Goal: Answer question/provide support

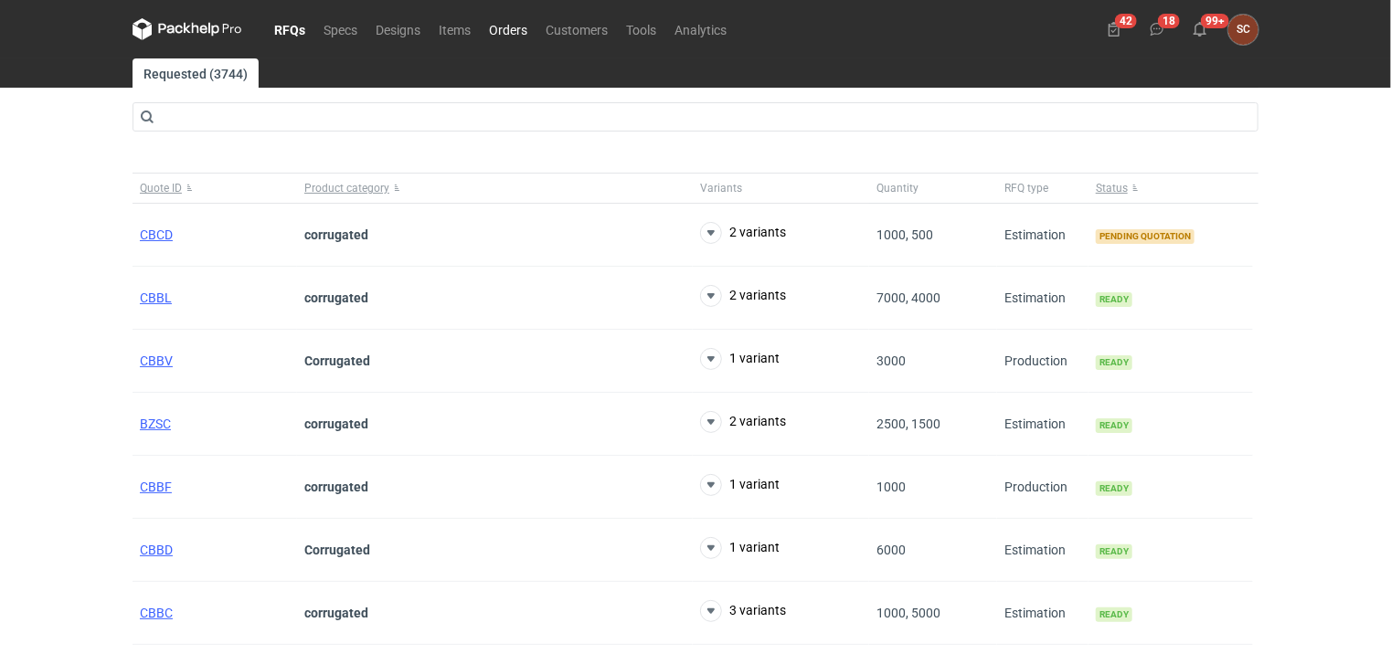
click at [513, 19] on link "Orders" at bounding box center [508, 29] width 57 height 22
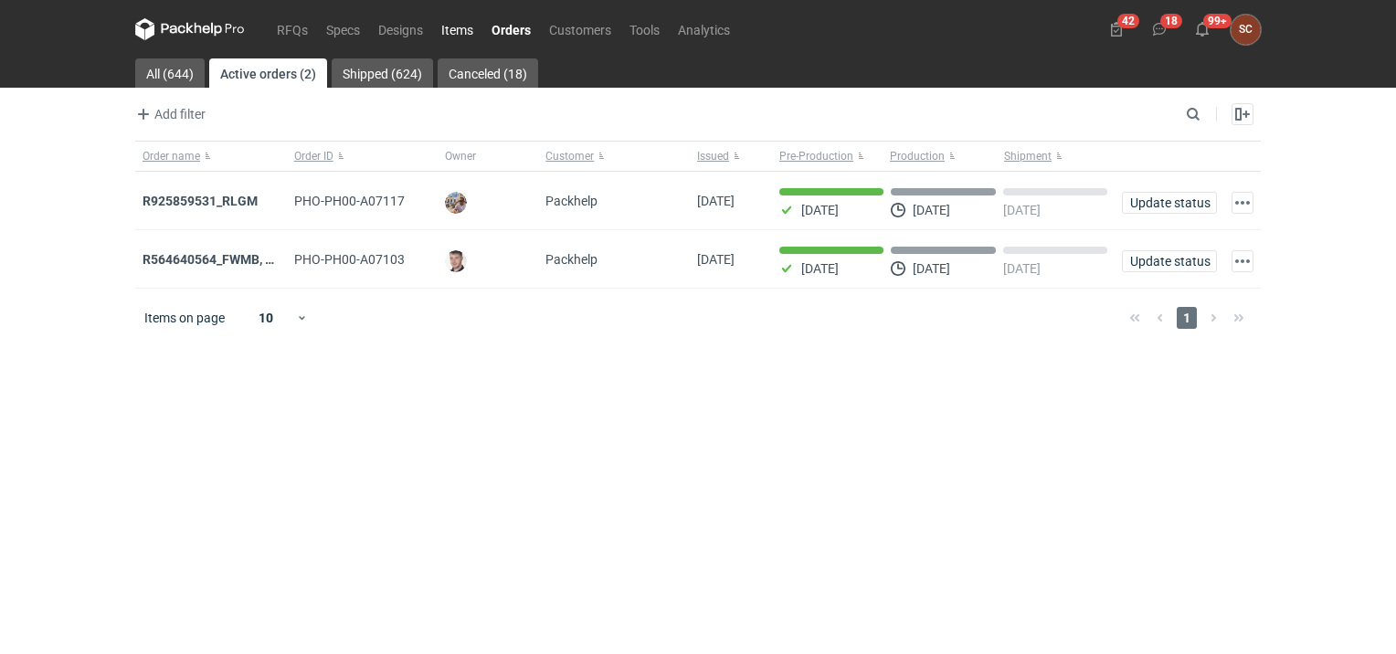
click at [468, 28] on link "Items" at bounding box center [457, 29] width 50 height 22
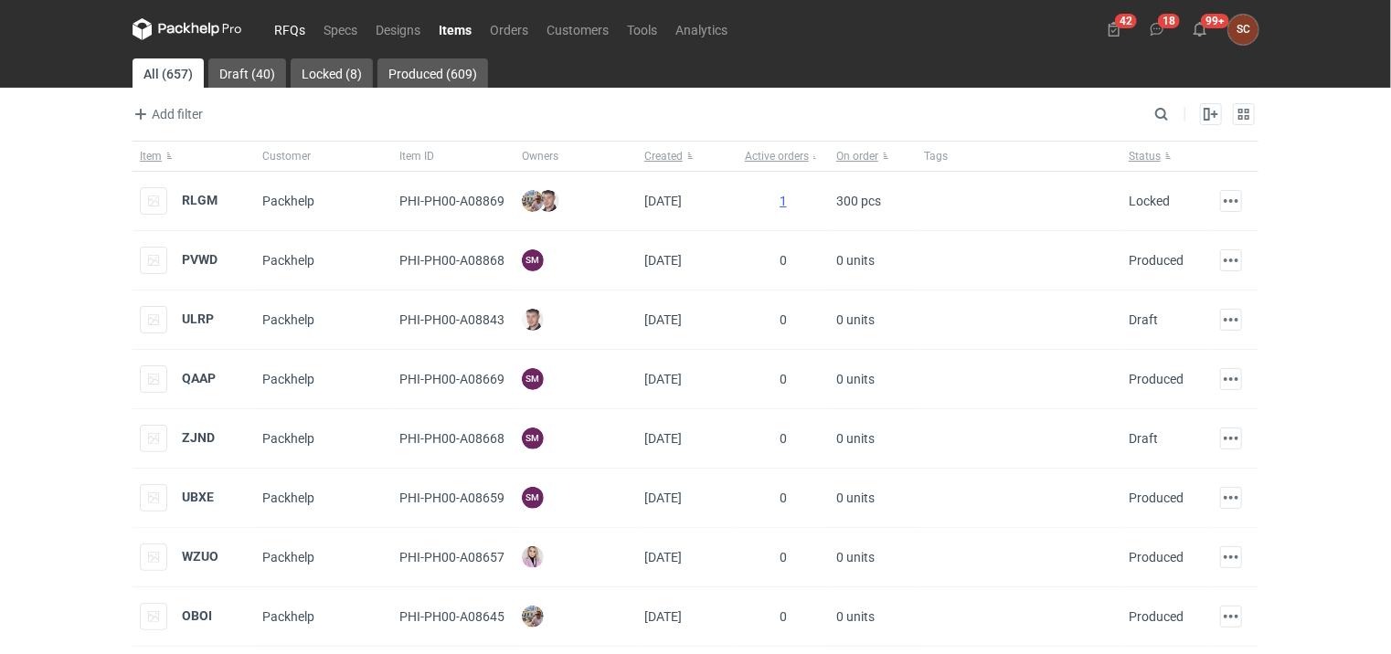
click at [281, 24] on link "RFQs" at bounding box center [289, 29] width 49 height 22
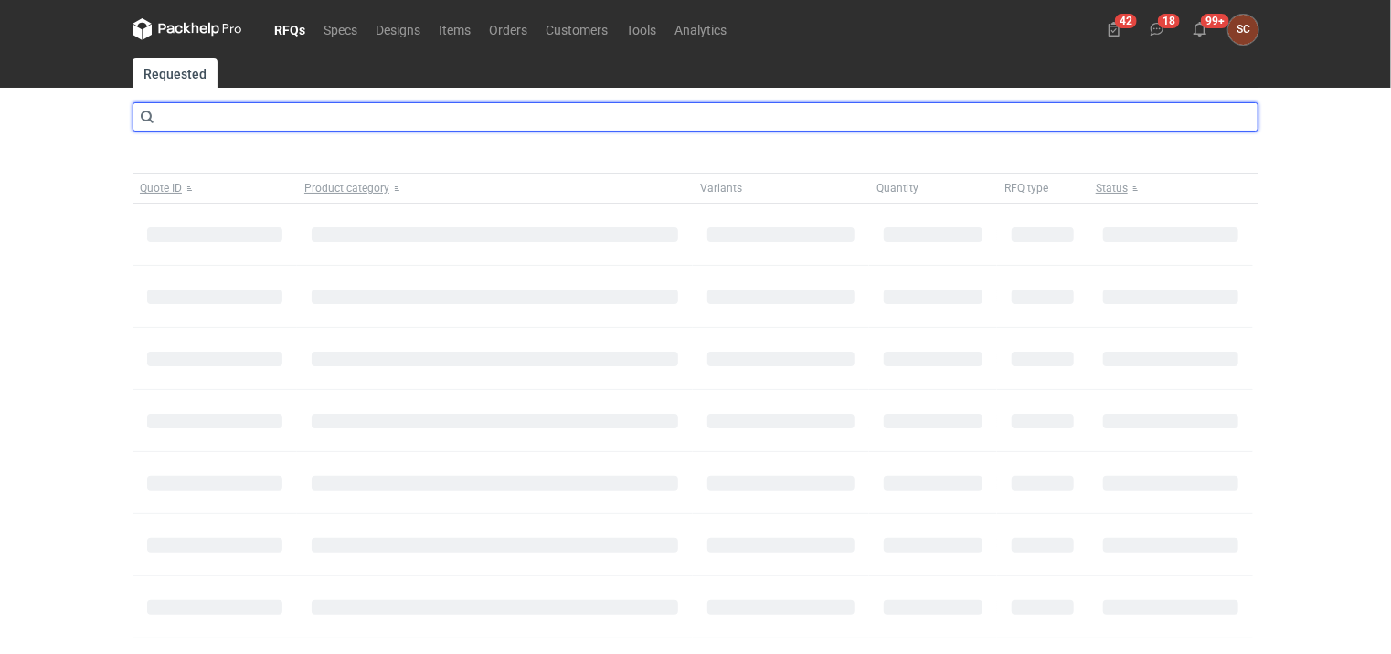
click at [201, 118] on input "text" at bounding box center [695, 116] width 1126 height 29
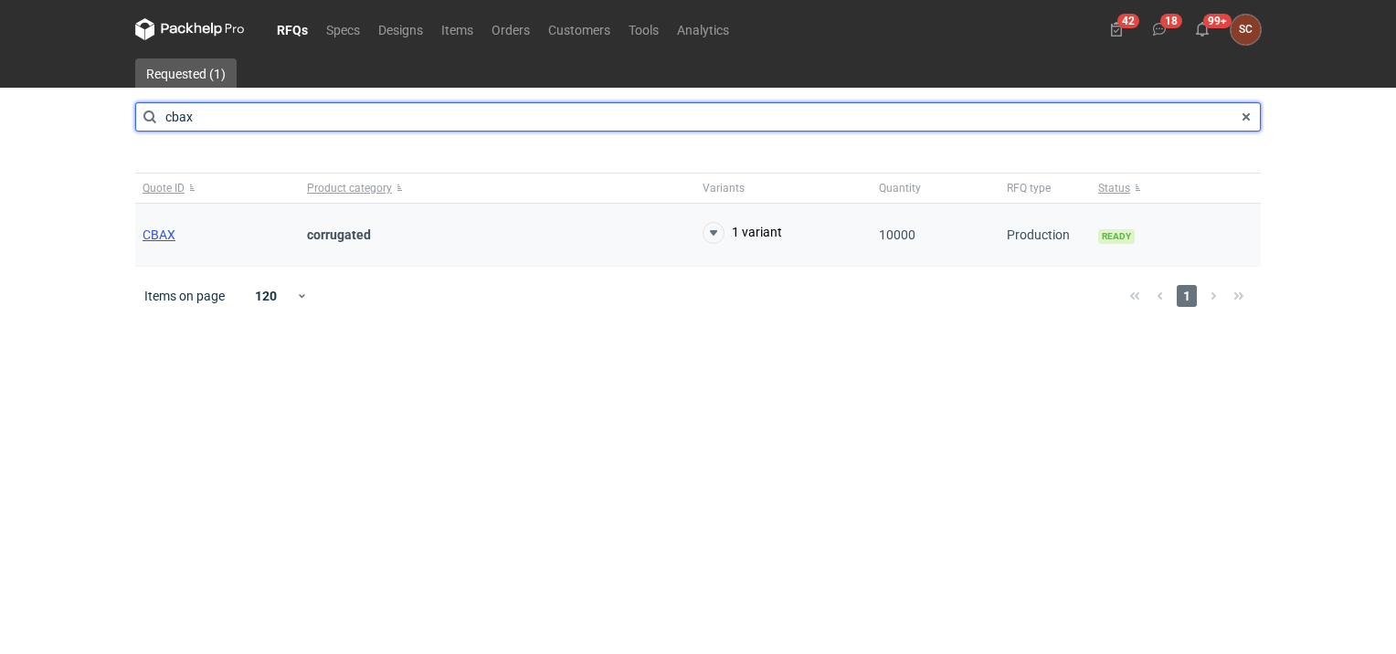
type input "cbax"
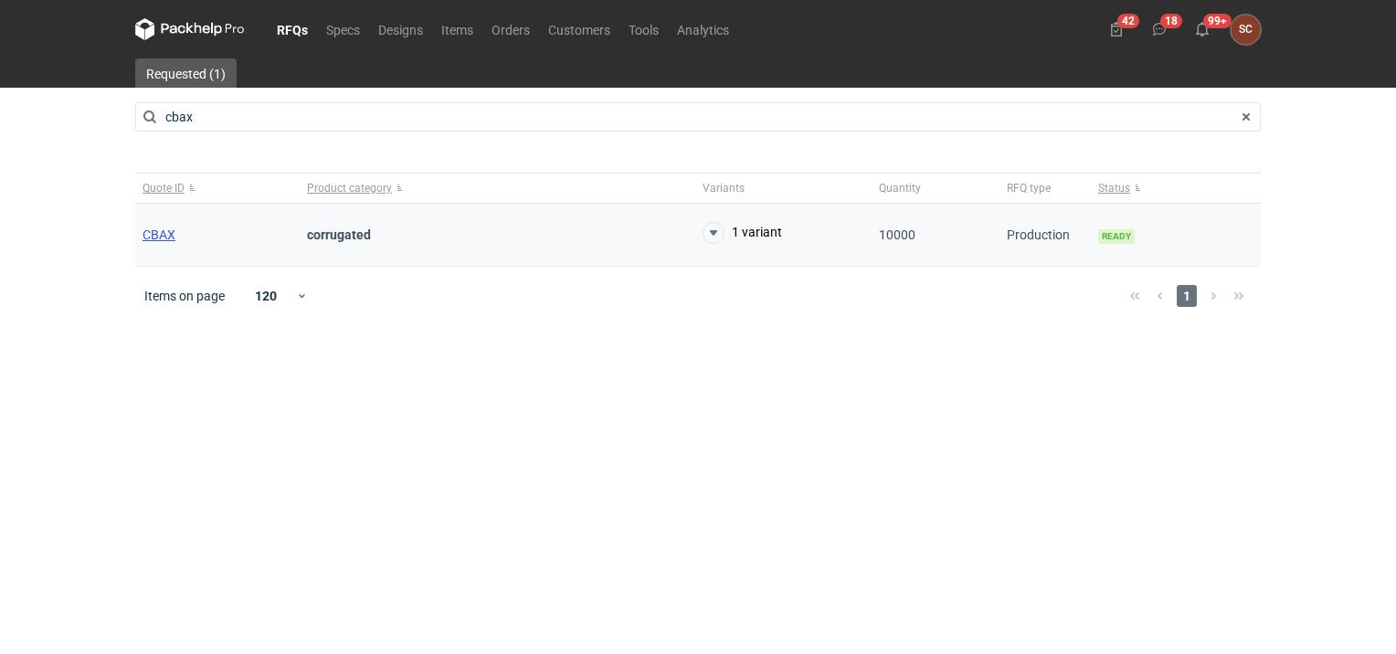
click at [162, 230] on span "CBAX" at bounding box center [159, 235] width 33 height 15
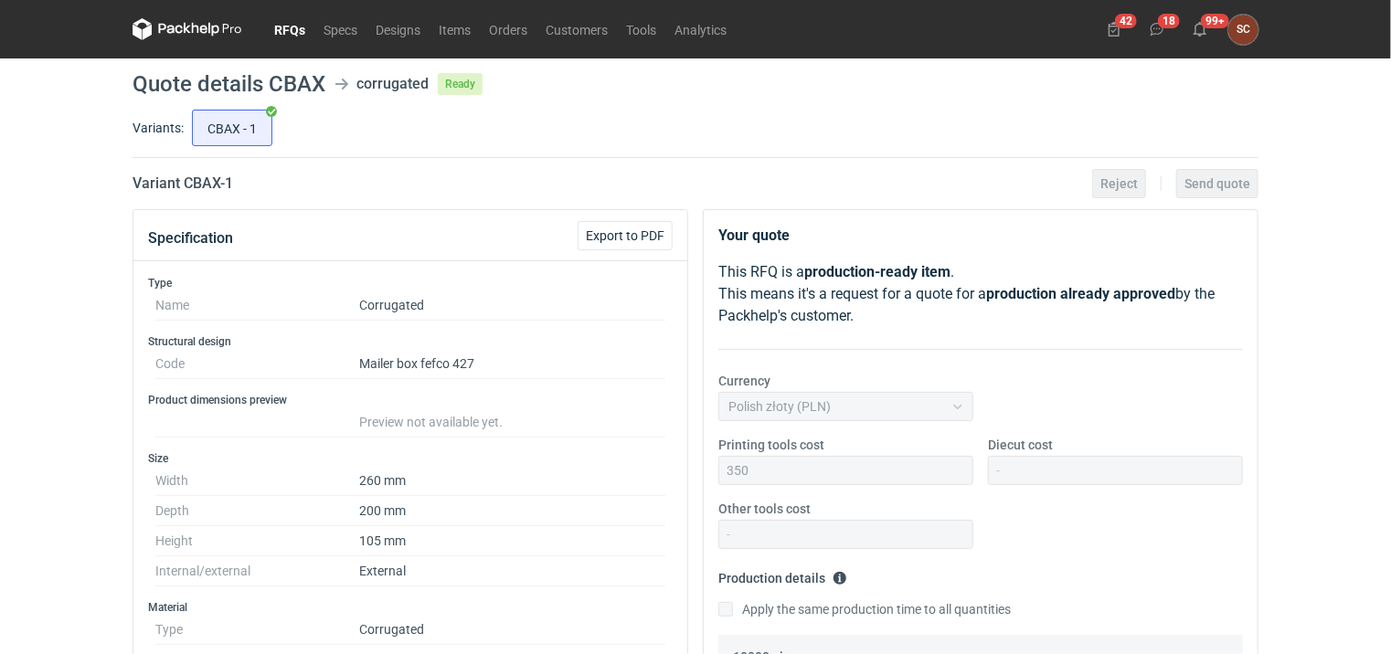
click at [295, 22] on link "RFQs" at bounding box center [289, 29] width 49 height 22
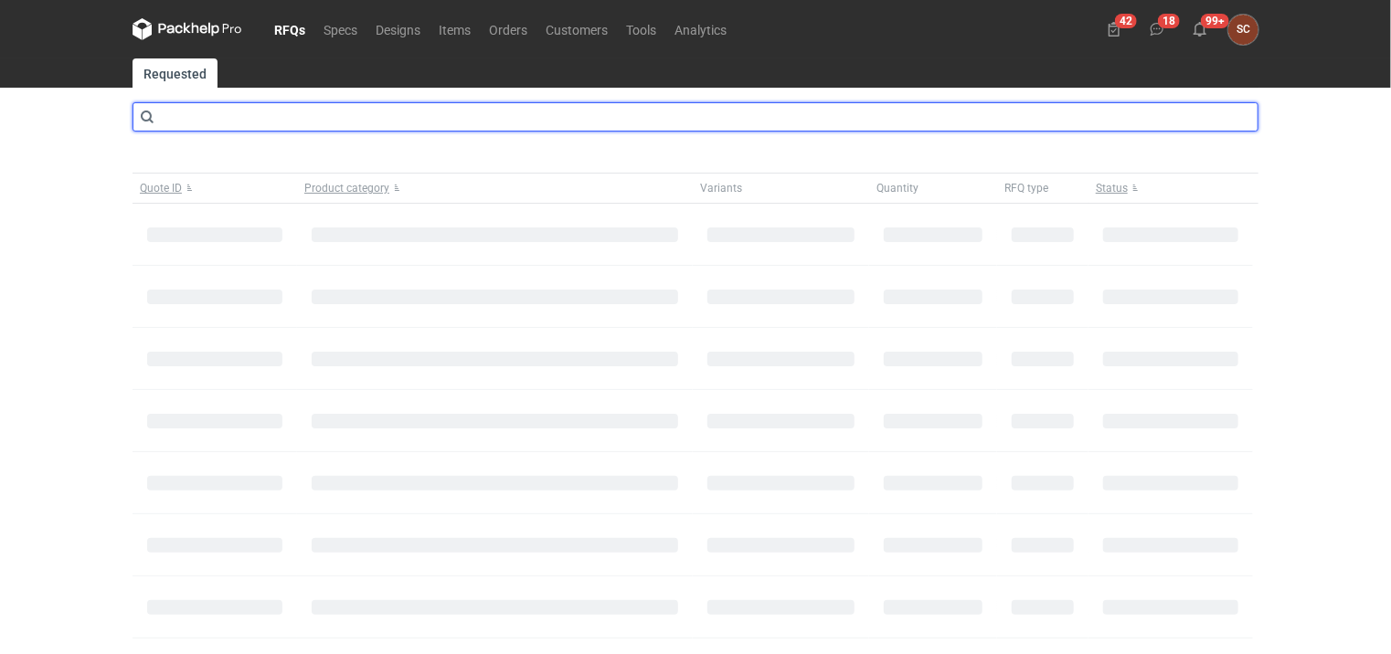
click at [216, 110] on input "text" at bounding box center [695, 116] width 1126 height 29
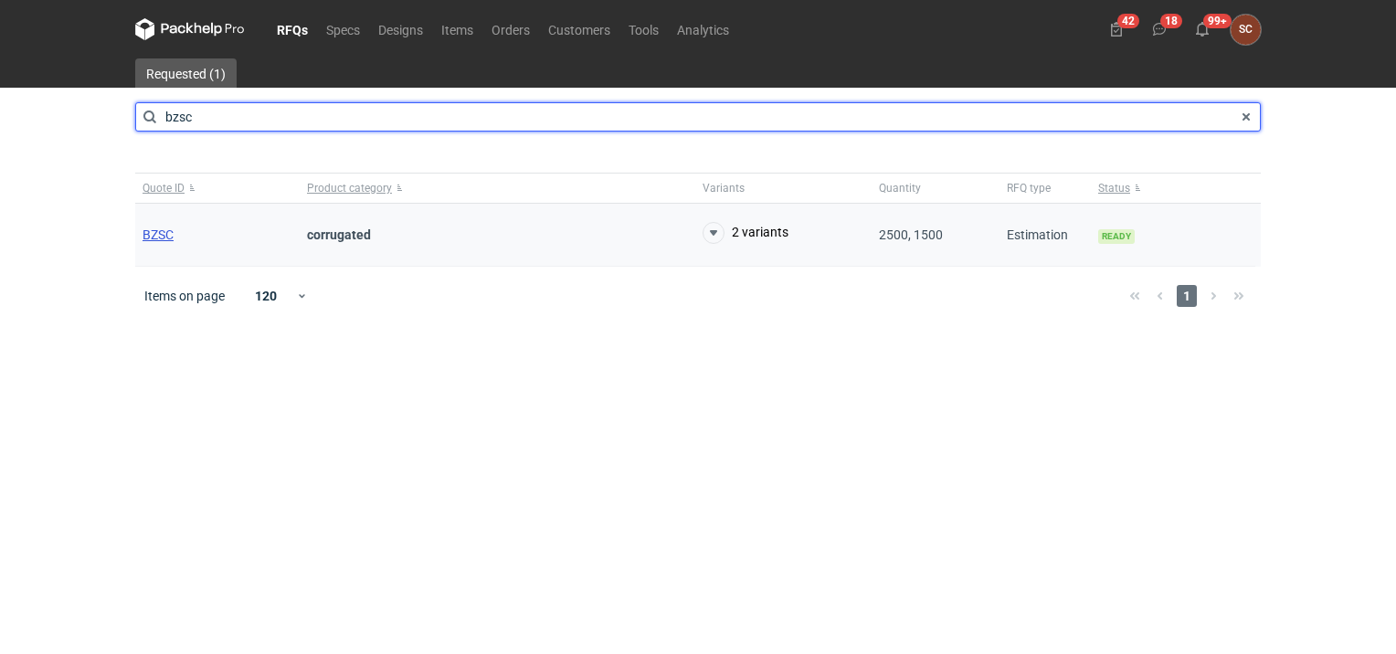
type input "bzsc"
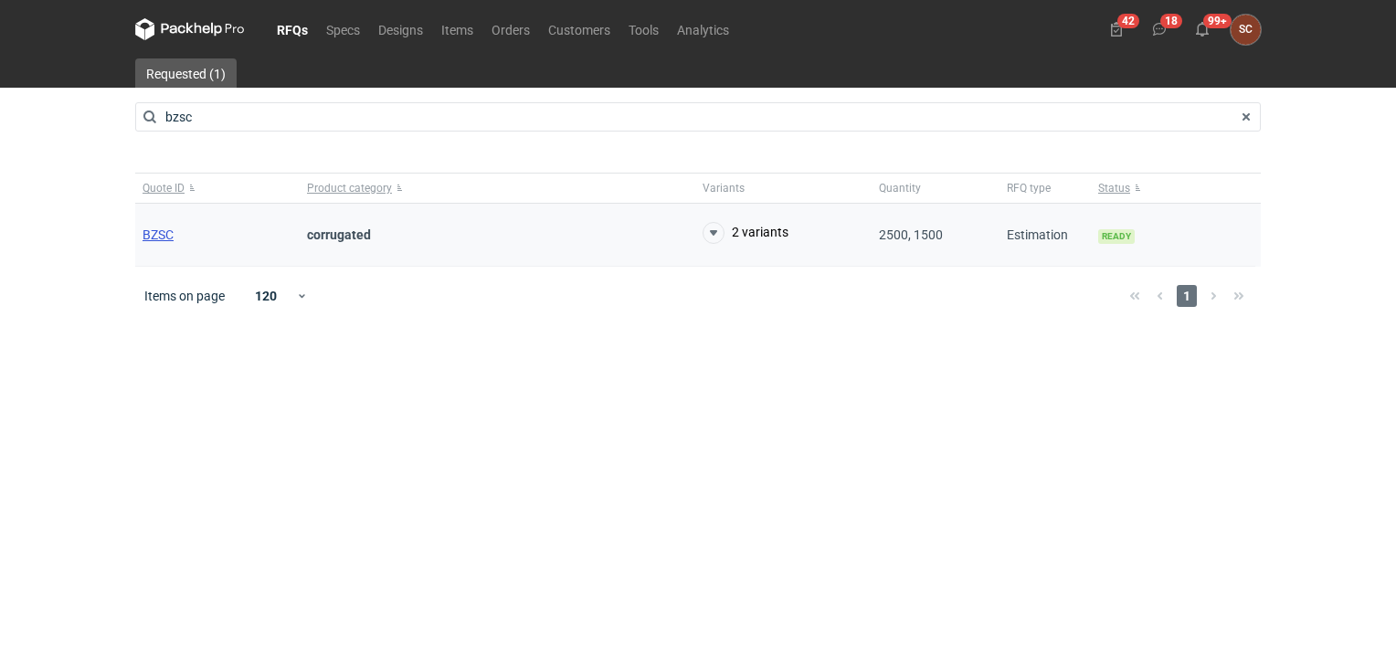
click at [152, 233] on span "BZSC" at bounding box center [158, 235] width 31 height 15
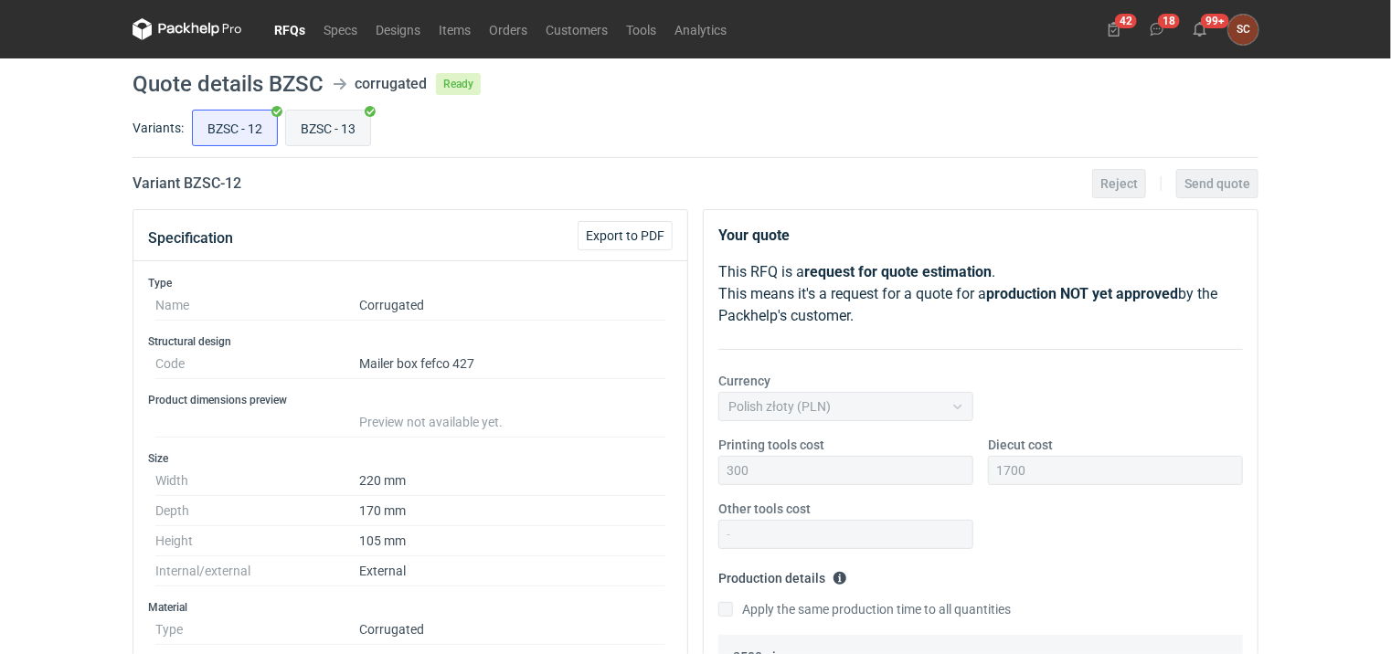
click at [340, 123] on input "BZSC - 13" at bounding box center [328, 128] width 84 height 35
radio input "true"
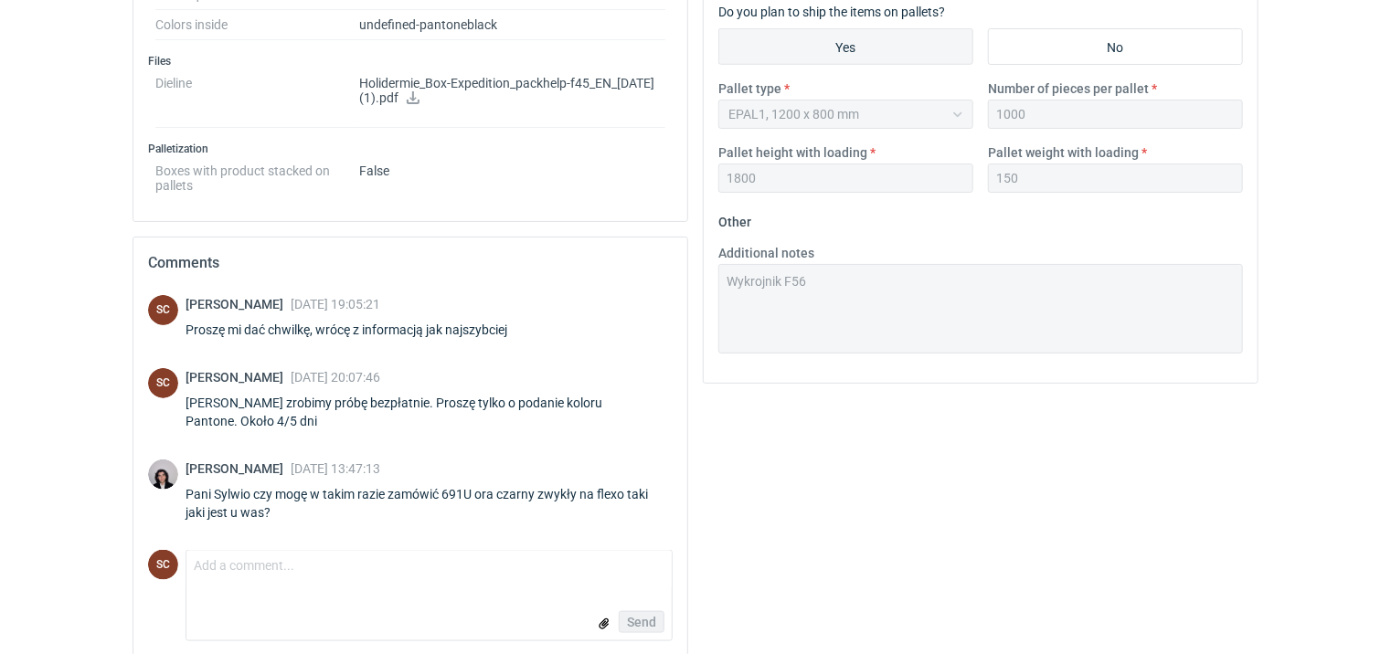
scroll to position [800, 0]
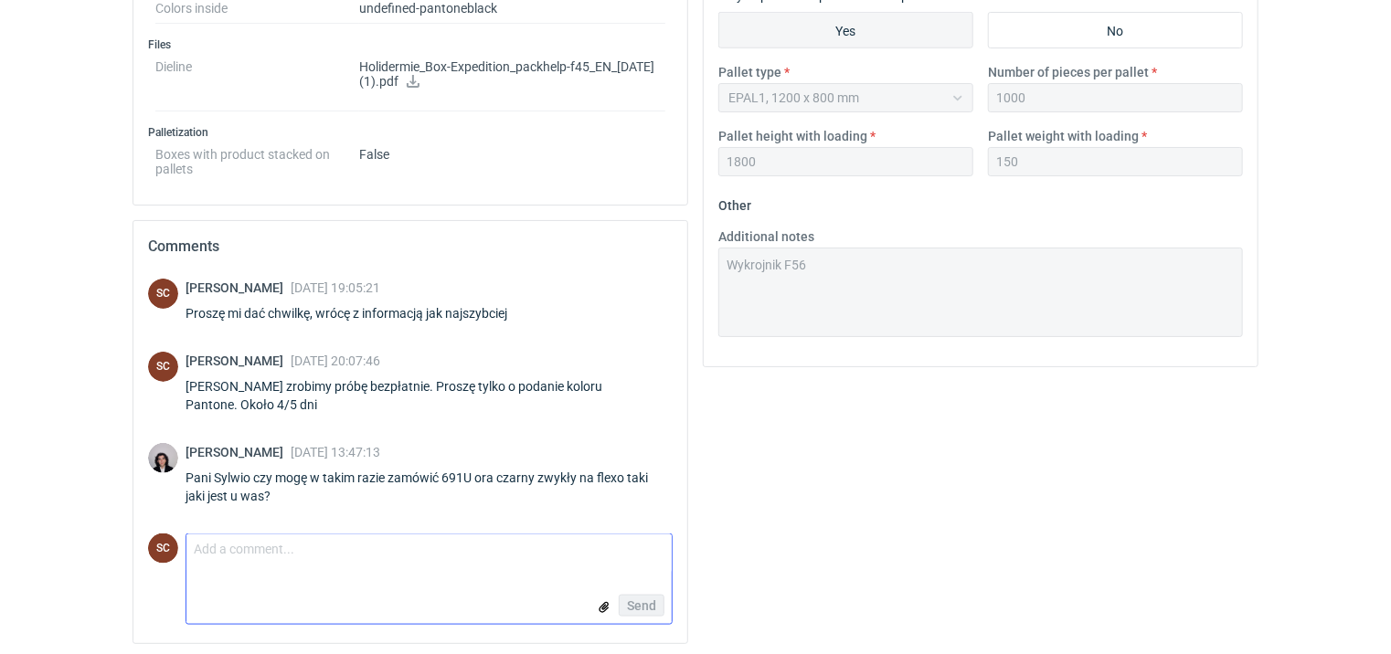
click at [339, 537] on textarea "Comment message" at bounding box center [428, 553] width 485 height 38
click at [441, 534] on textarea "Panie Sebastianie na jakim podłożu" at bounding box center [428, 553] width 485 height 38
click at [301, 491] on div "Pani Sylwio czy mogę w takim razie zamówić 691U ora czarny zwykły na flexo taki…" at bounding box center [428, 487] width 487 height 37
drag, startPoint x: 300, startPoint y: 486, endPoint x: 291, endPoint y: 490, distance: 9.8
click at [291, 490] on div "Pani Sylwio czy mogę w takim razie zamówić 691U ora czarny zwykły na flexo taki…" at bounding box center [428, 487] width 487 height 37
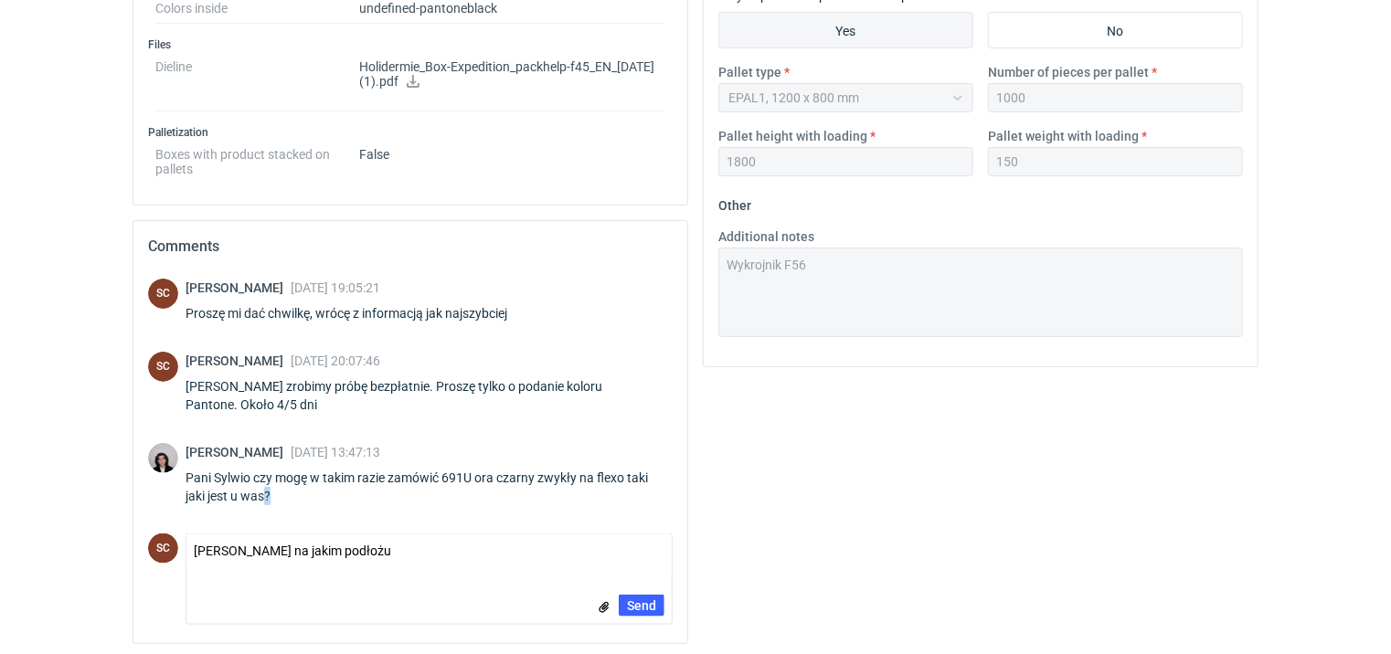
copy div "?"
click at [411, 542] on textarea "Panie Sebastianie na jakim podłożu" at bounding box center [428, 553] width 485 height 38
paste textarea "?"
type textarea "Panie Sebastianie na jakim podłożu? Szarym czy białym?"
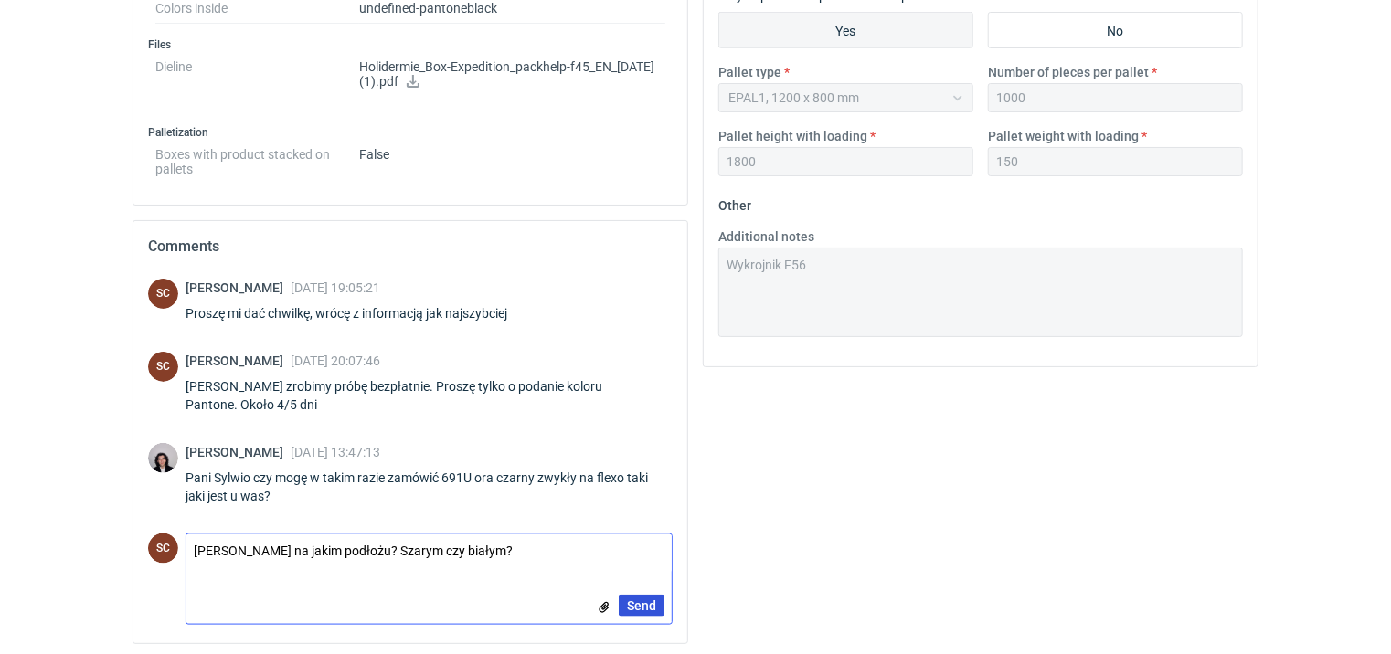
click at [637, 599] on span "Send" at bounding box center [641, 605] width 29 height 13
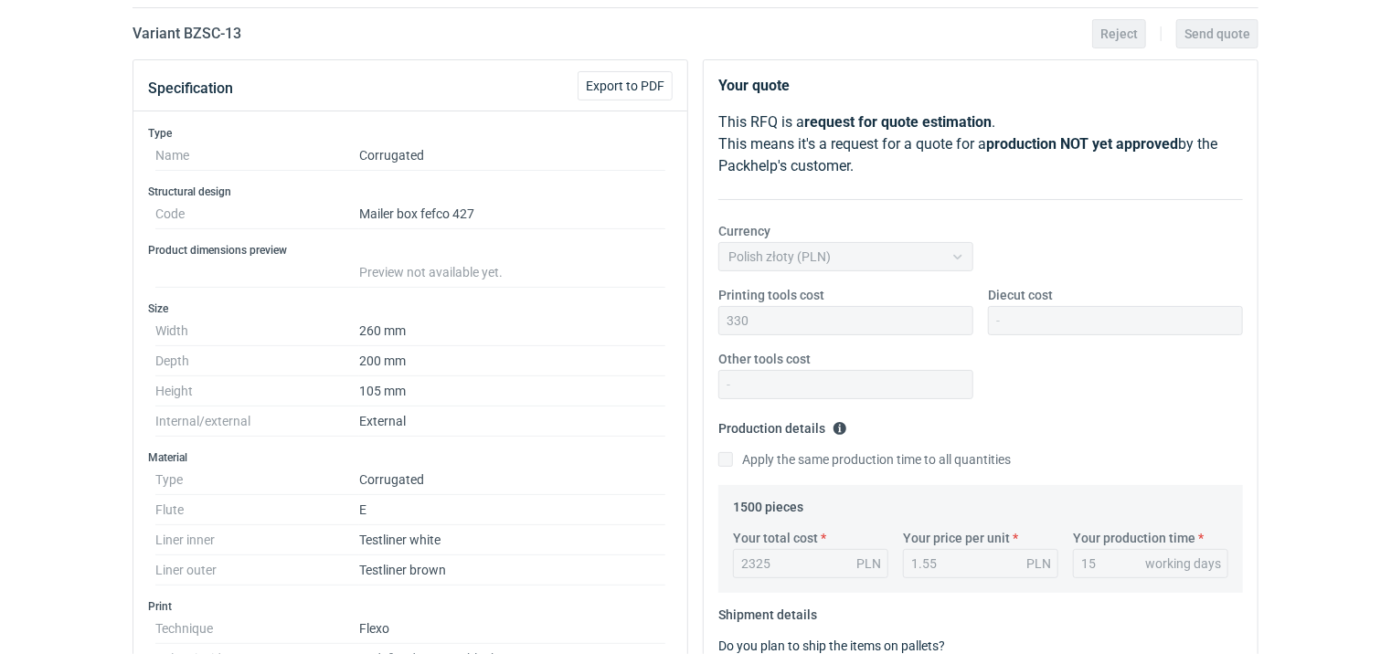
scroll to position [0, 0]
